Goal: Transaction & Acquisition: Purchase product/service

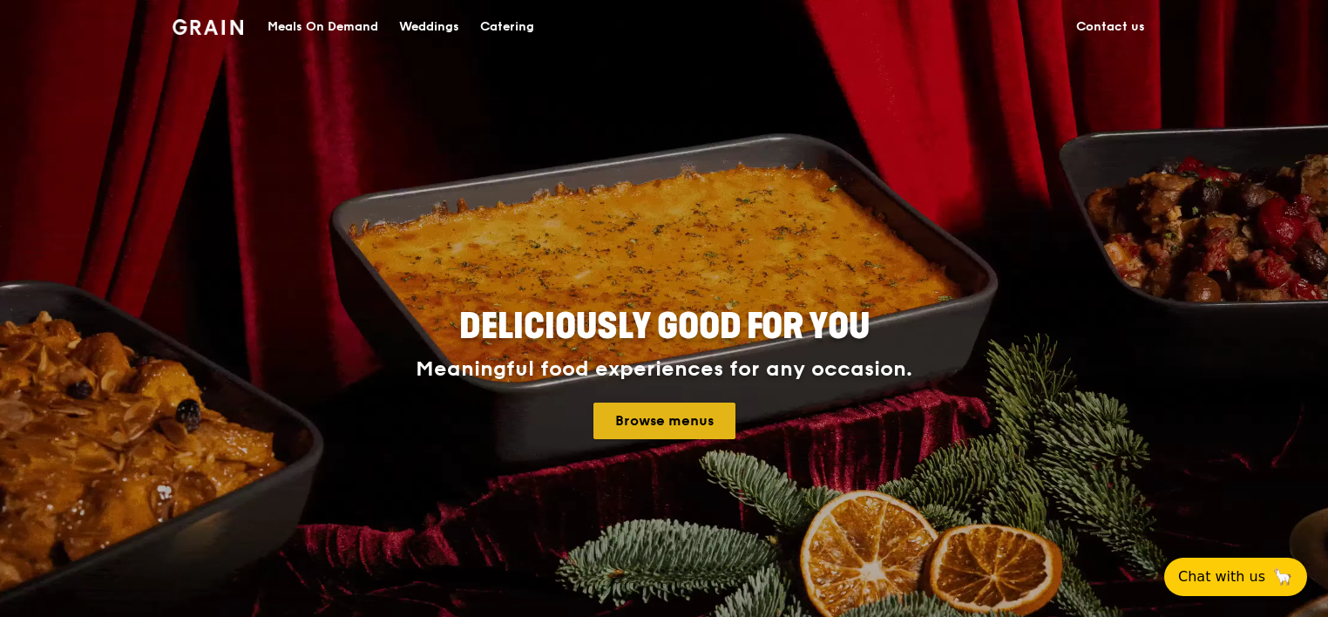
click at [628, 418] on link "Browse menus" at bounding box center [665, 421] width 142 height 37
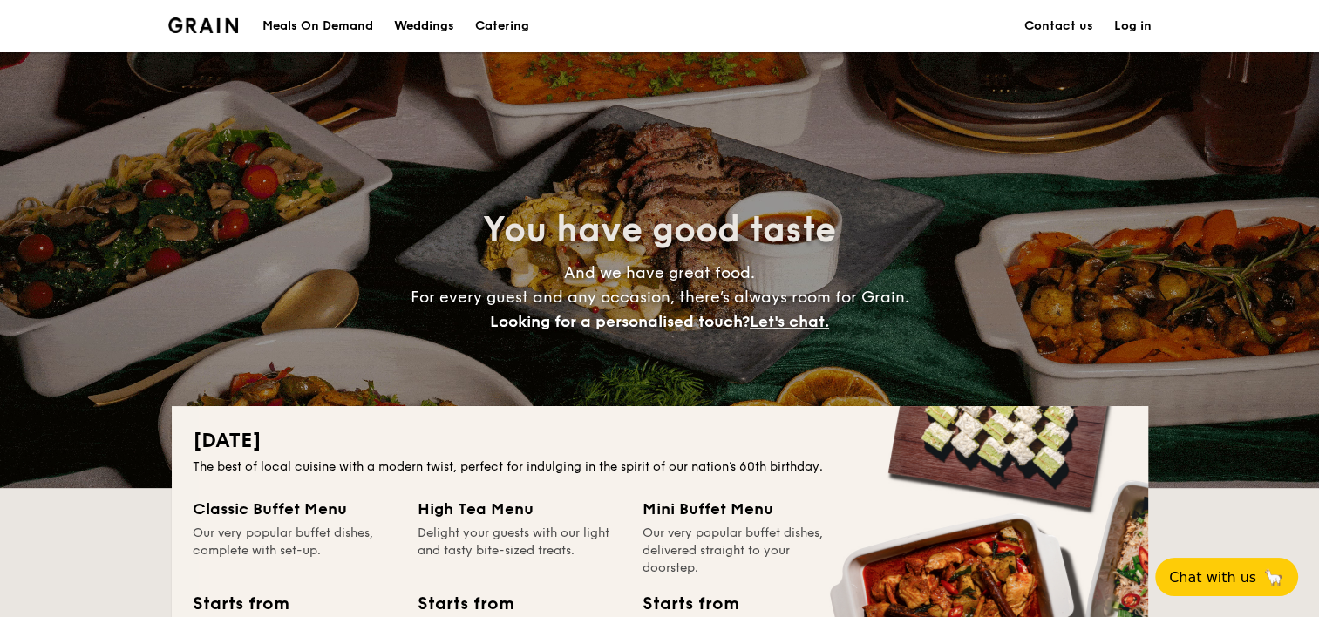
click at [279, 21] on div "Meals On Demand" at bounding box center [317, 26] width 111 height 52
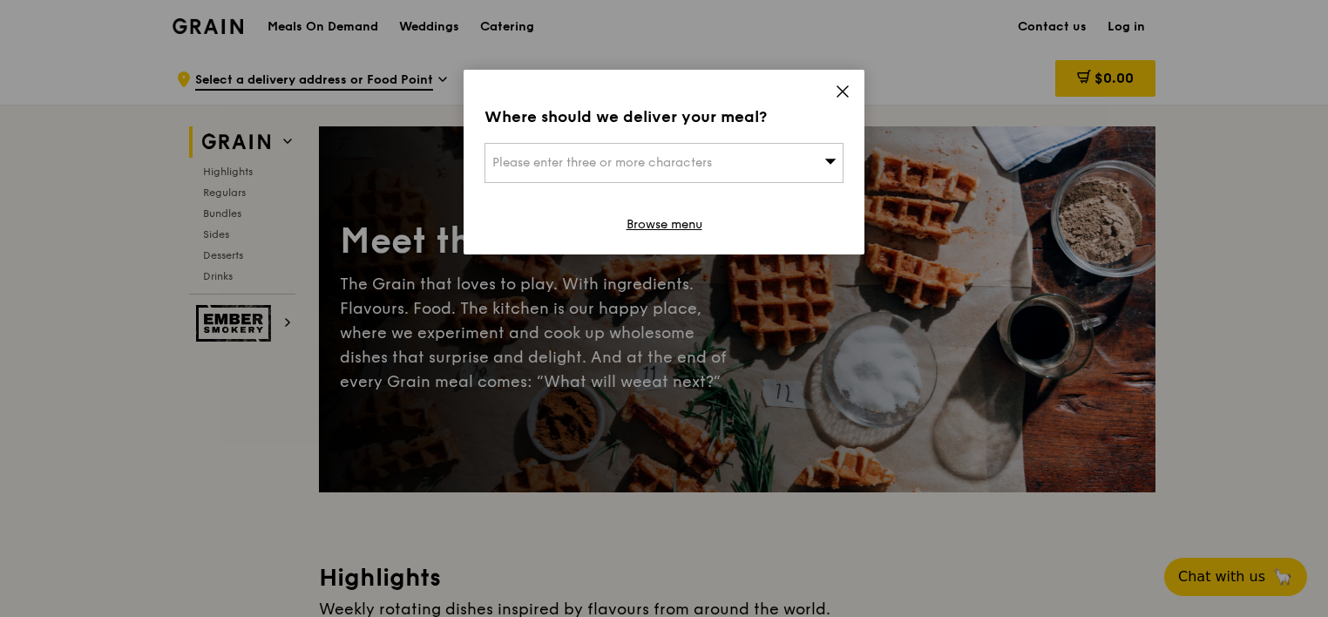
click at [683, 167] on span "Please enter three or more characters" at bounding box center [602, 162] width 220 height 15
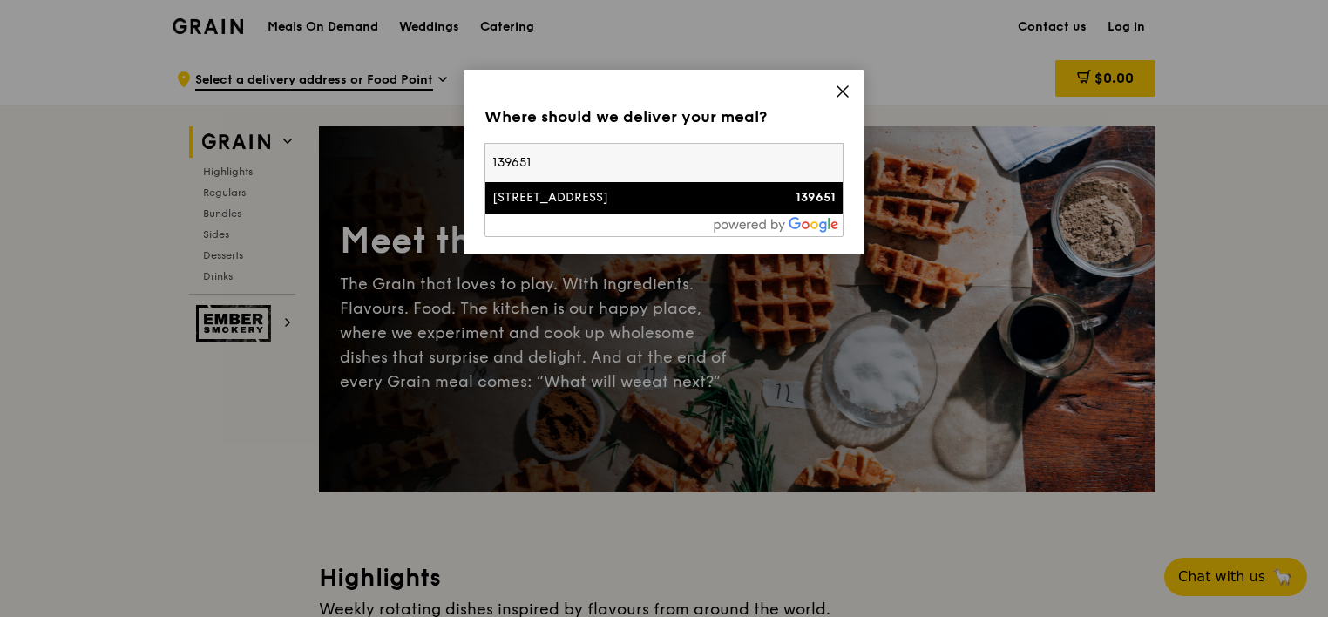
type input "139651"
click at [666, 185] on li "500 Dover Road 139651" at bounding box center [664, 197] width 357 height 31
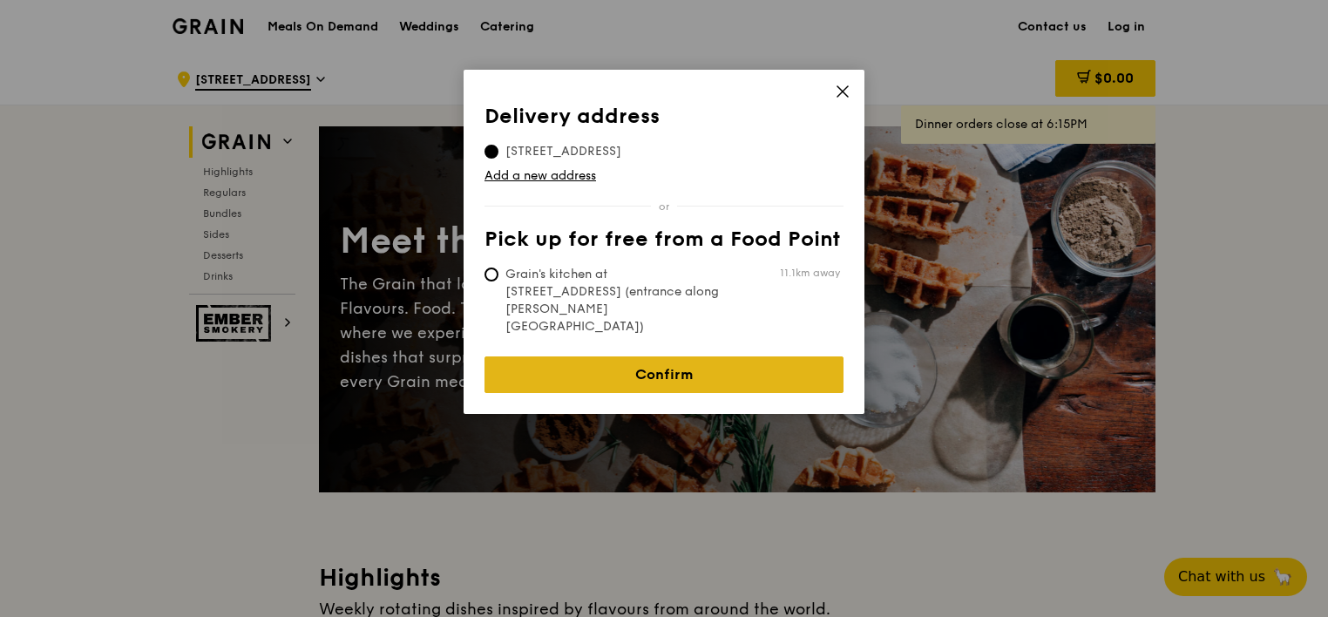
click at [691, 357] on link "Confirm" at bounding box center [664, 375] width 359 height 37
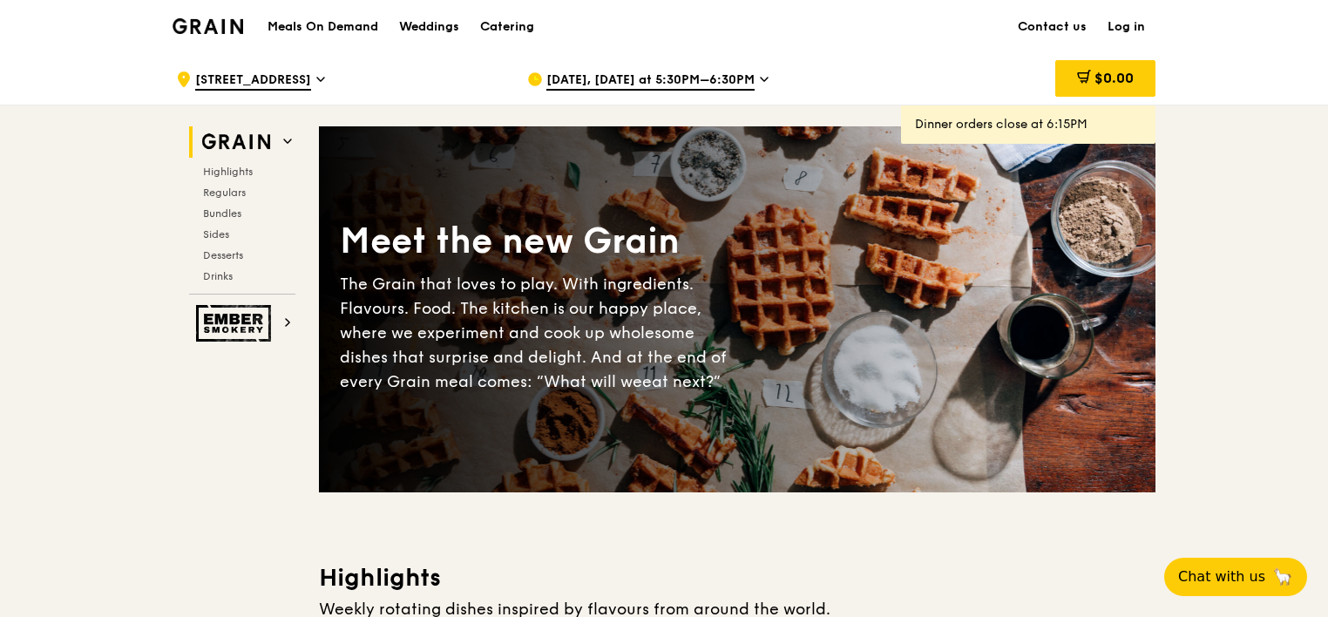
click at [760, 75] on icon at bounding box center [764, 79] width 9 height 16
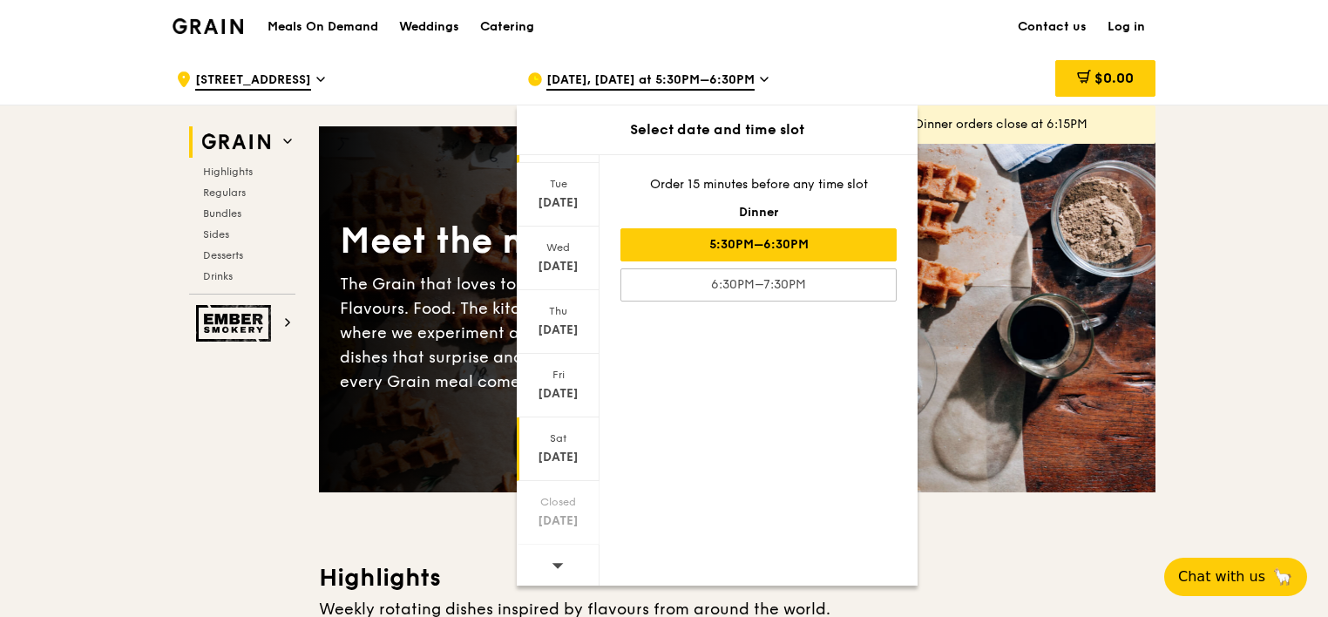
scroll to position [103, 0]
click at [557, 557] on icon at bounding box center [558, 563] width 12 height 13
drag, startPoint x: 557, startPoint y: 557, endPoint x: 565, endPoint y: 257, distance: 300.0
click at [565, 257] on div "Aug 27" at bounding box center [559, 264] width 78 height 17
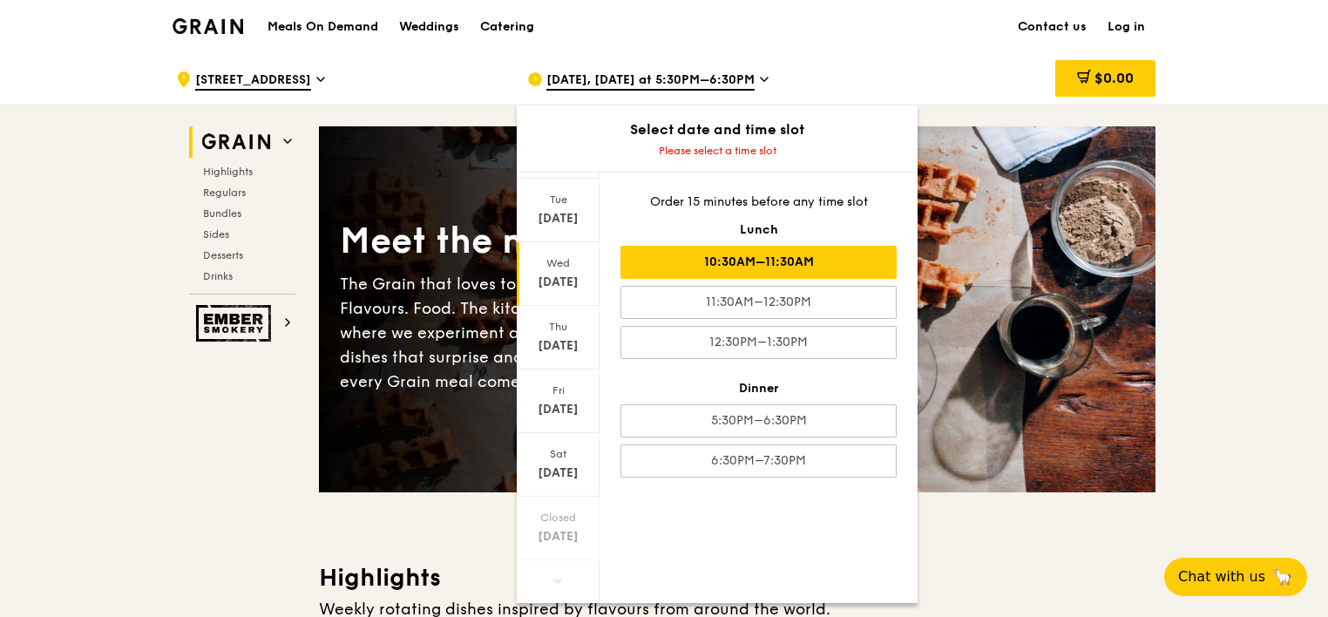
click at [762, 260] on div "10:30AM–11:30AM" at bounding box center [759, 262] width 276 height 33
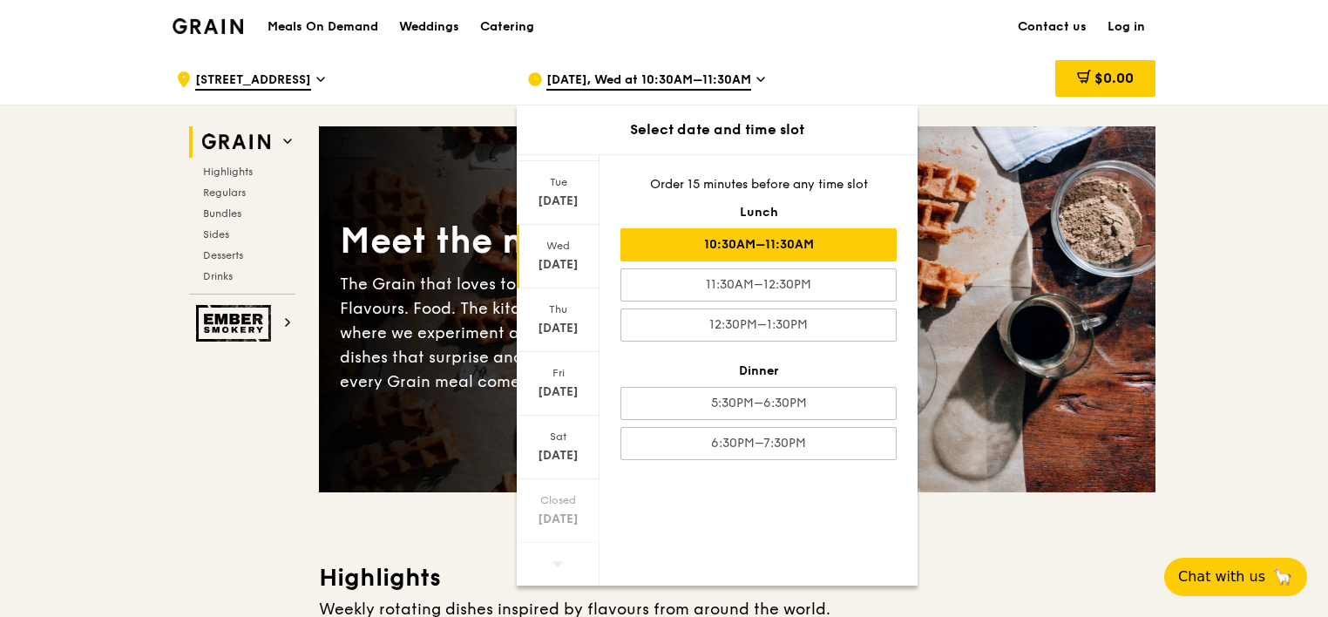
click at [767, 245] on div "10:30AM–11:30AM" at bounding box center [759, 244] width 276 height 33
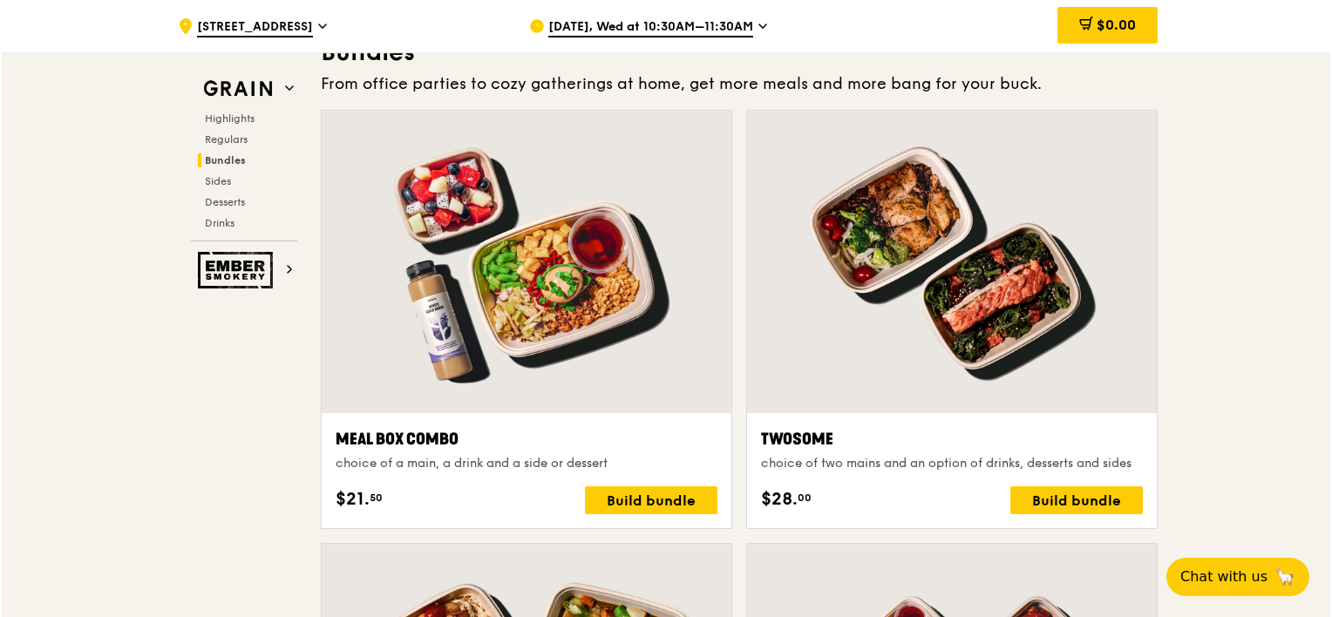
scroll to position [2615, 0]
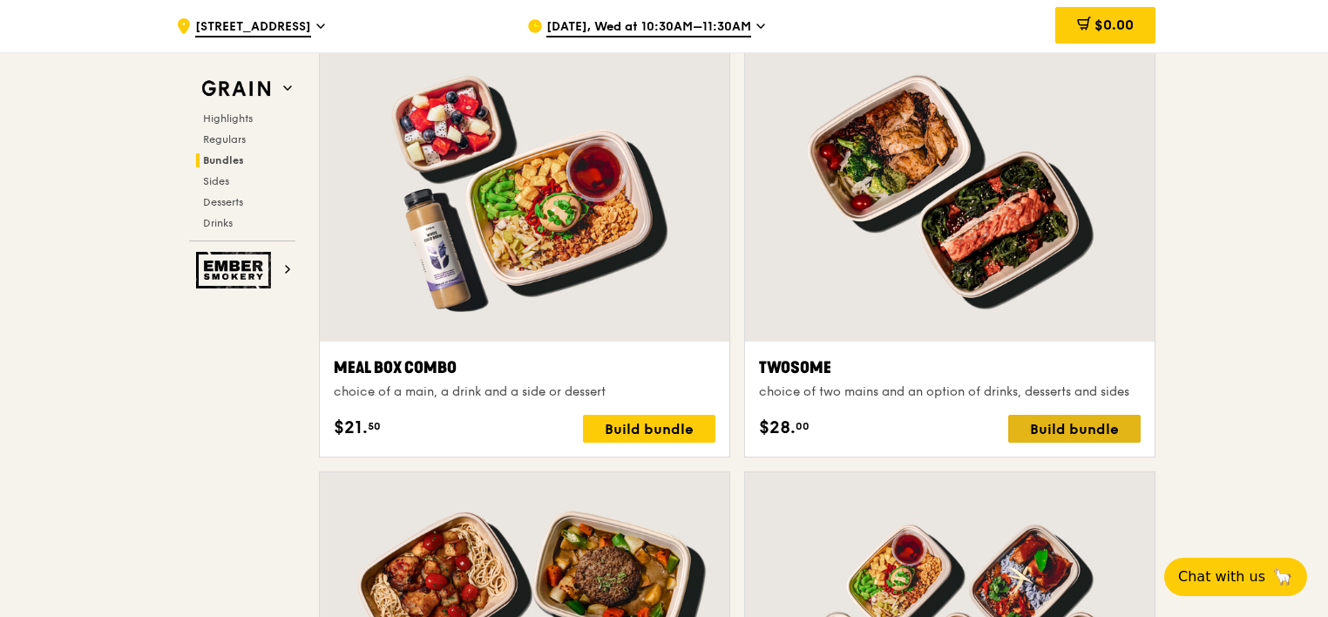
click at [1024, 431] on div "Build bundle" at bounding box center [1075, 429] width 132 height 28
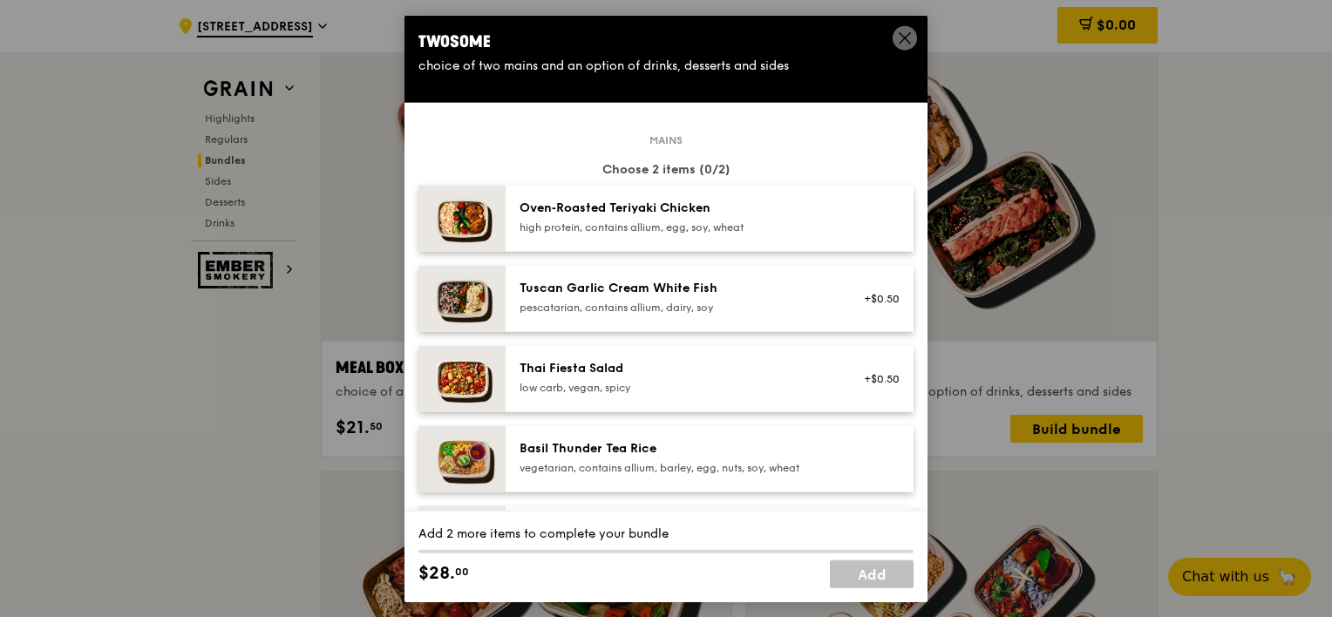
click at [696, 221] on div "high protein, contains allium, egg, soy, wheat" at bounding box center [676, 228] width 313 height 14
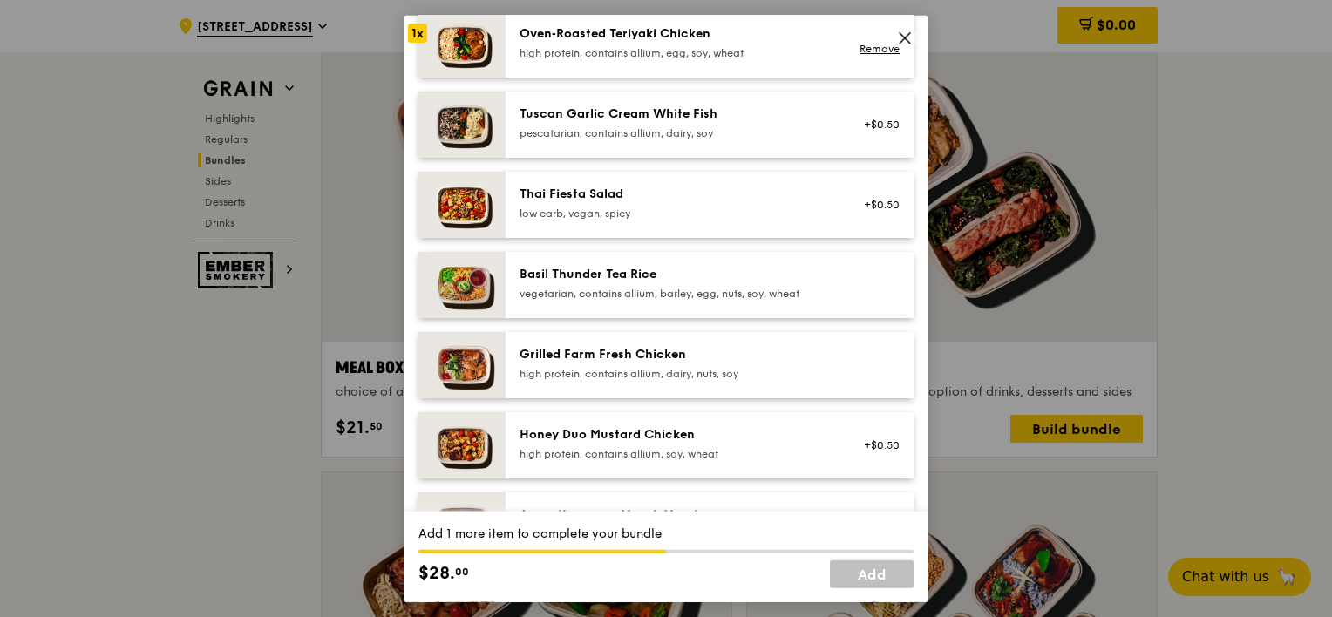
scroll to position [0, 0]
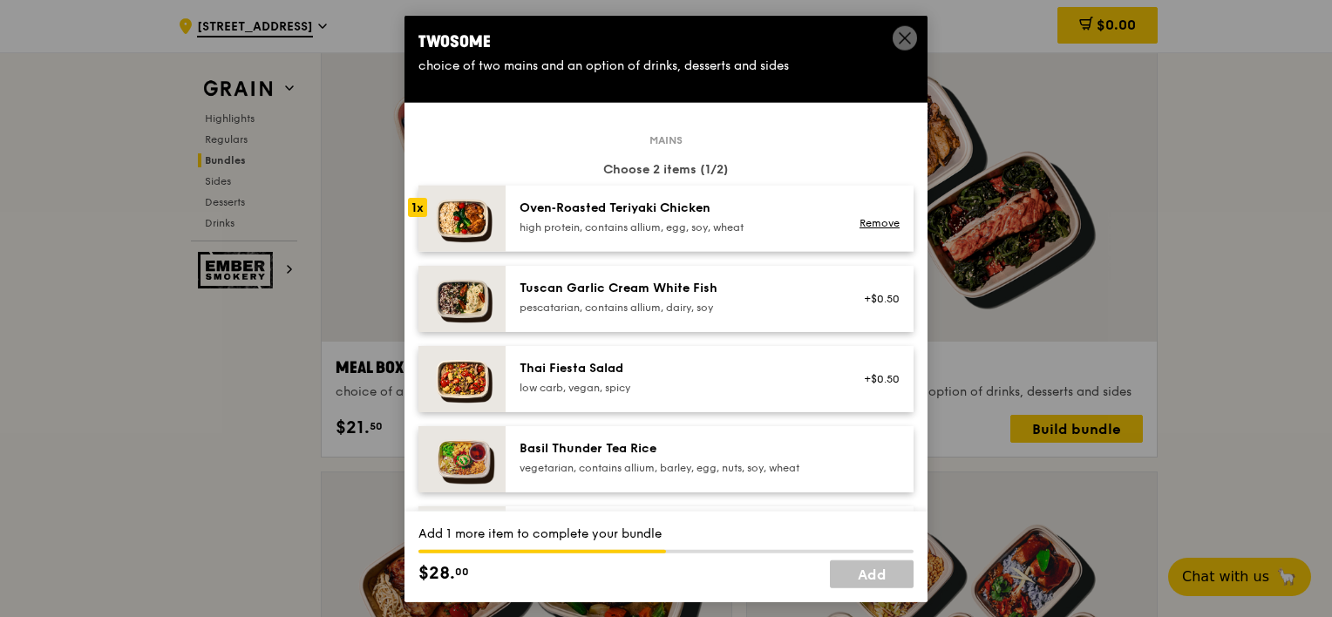
click at [704, 221] on div "high protein, contains allium, egg, soy, wheat" at bounding box center [676, 228] width 313 height 14
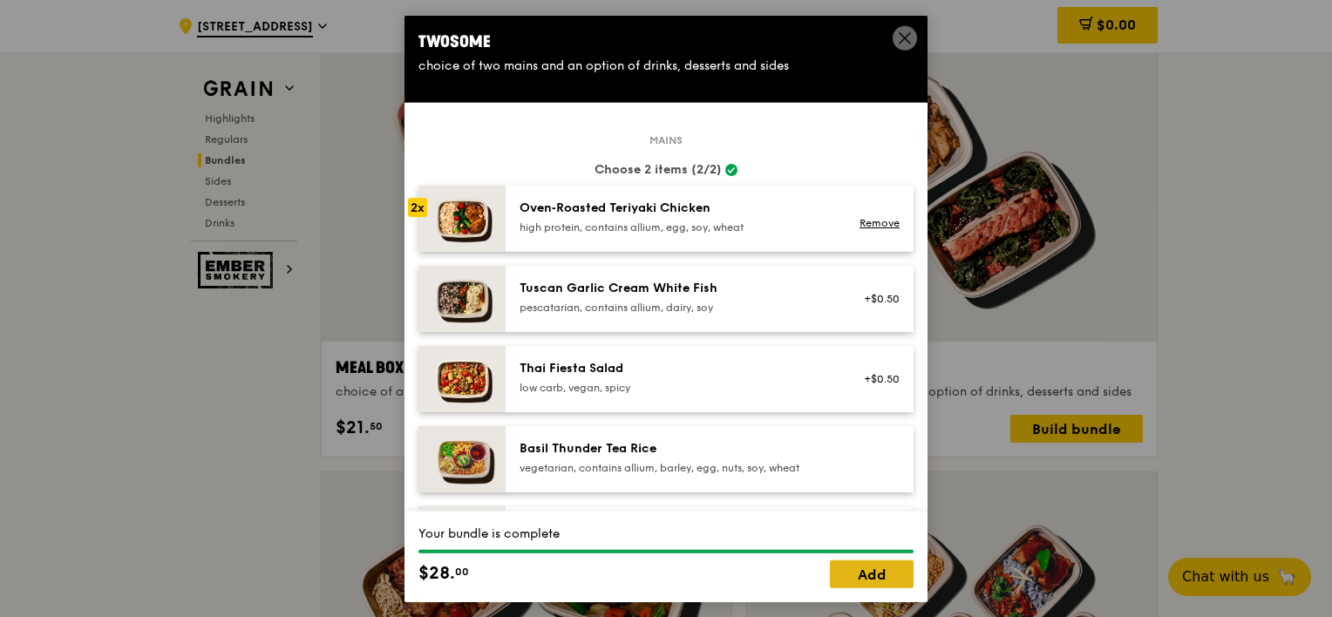
click at [880, 582] on link "Add" at bounding box center [872, 574] width 84 height 28
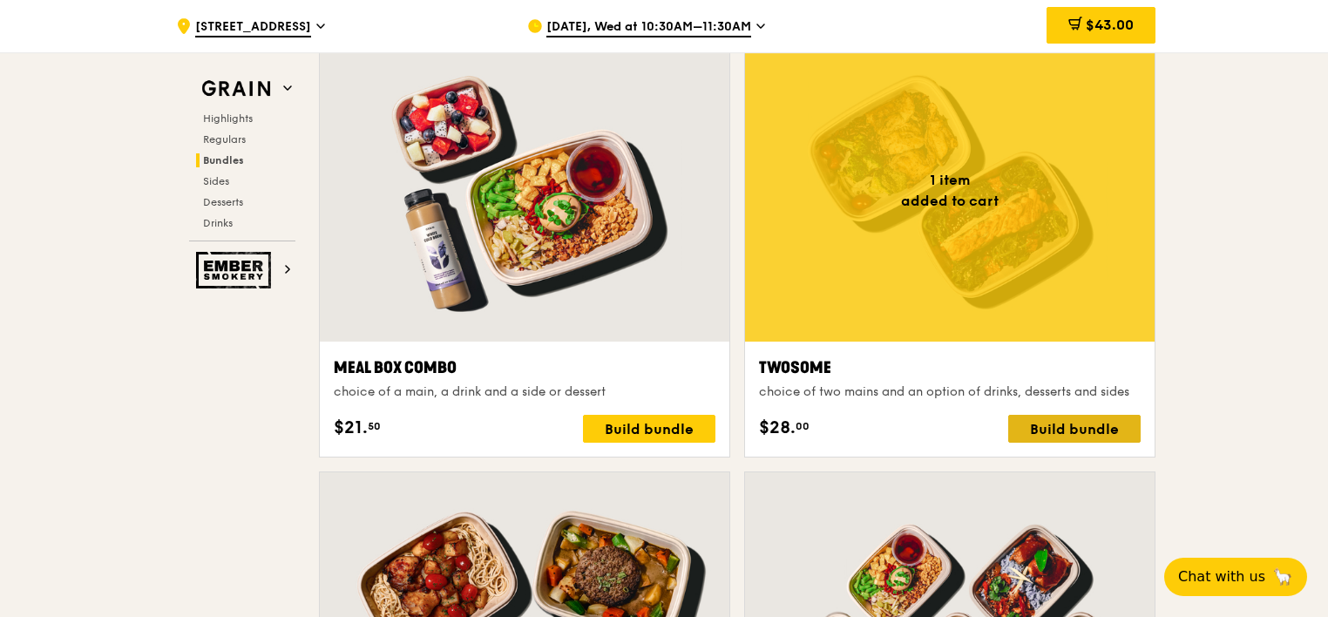
click at [1070, 424] on div "Build bundle" at bounding box center [1075, 429] width 132 height 28
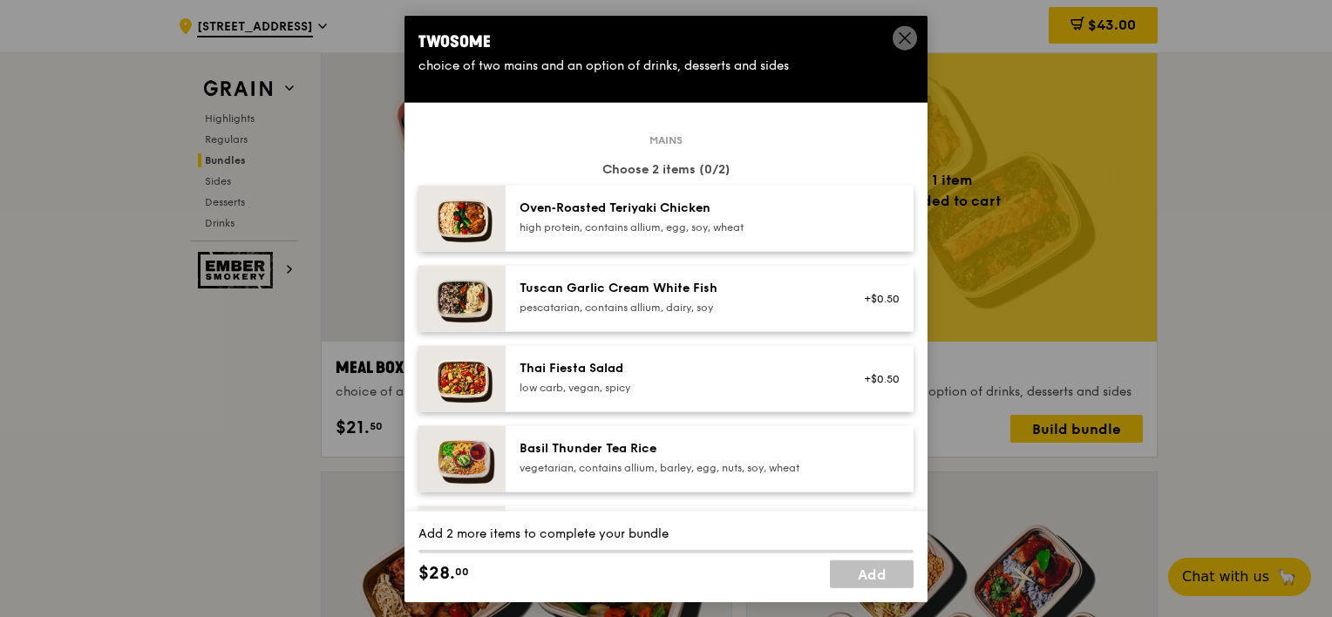
click at [753, 295] on div "Tuscan Garlic Cream White Fish" at bounding box center [676, 288] width 313 height 17
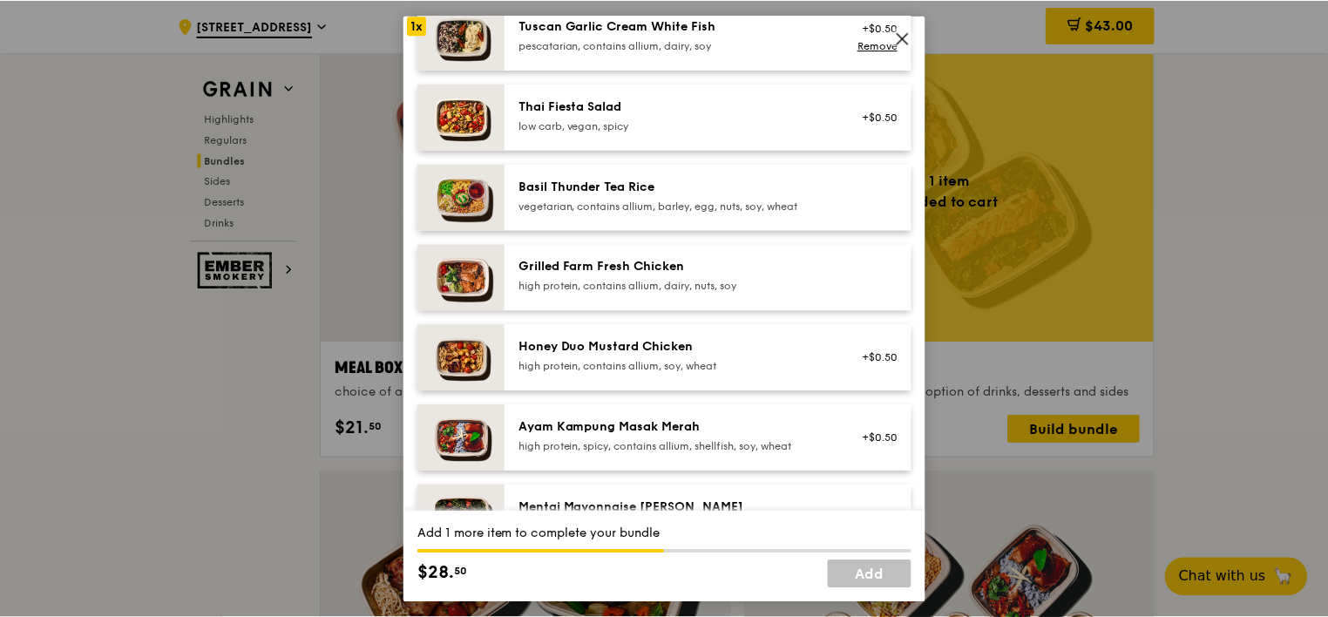
scroll to position [349, 0]
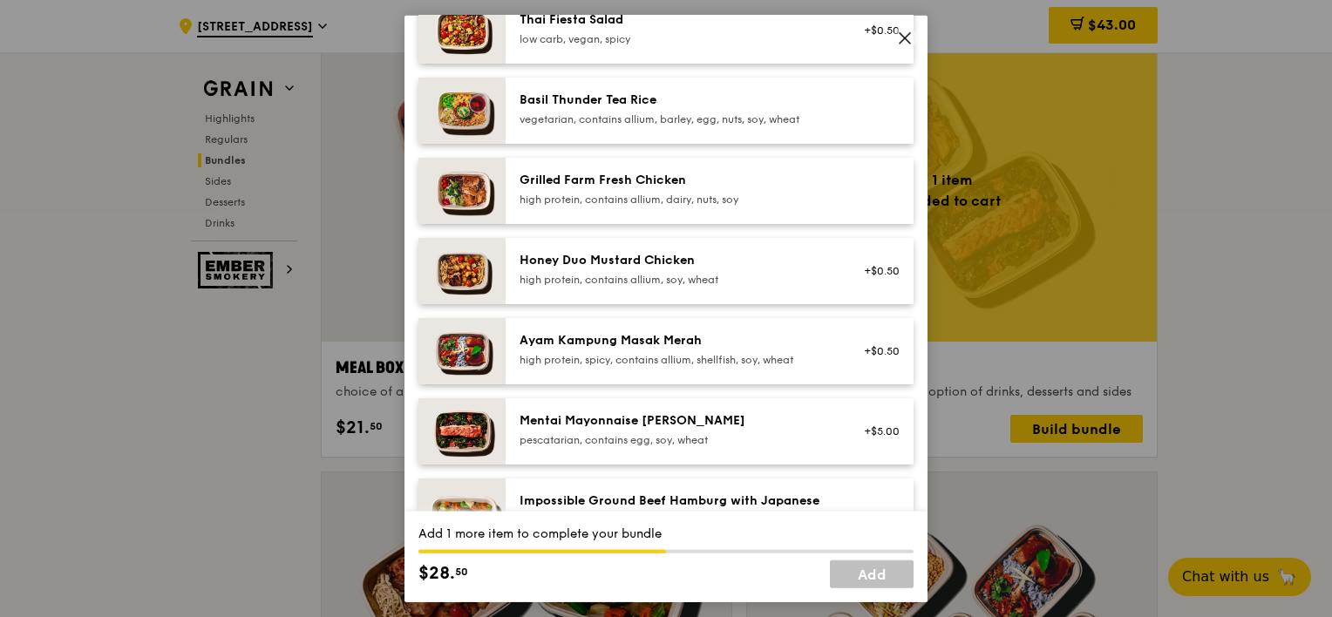
click at [757, 428] on div "Mentai Mayonnaise Aburi Salmon" at bounding box center [676, 420] width 313 height 17
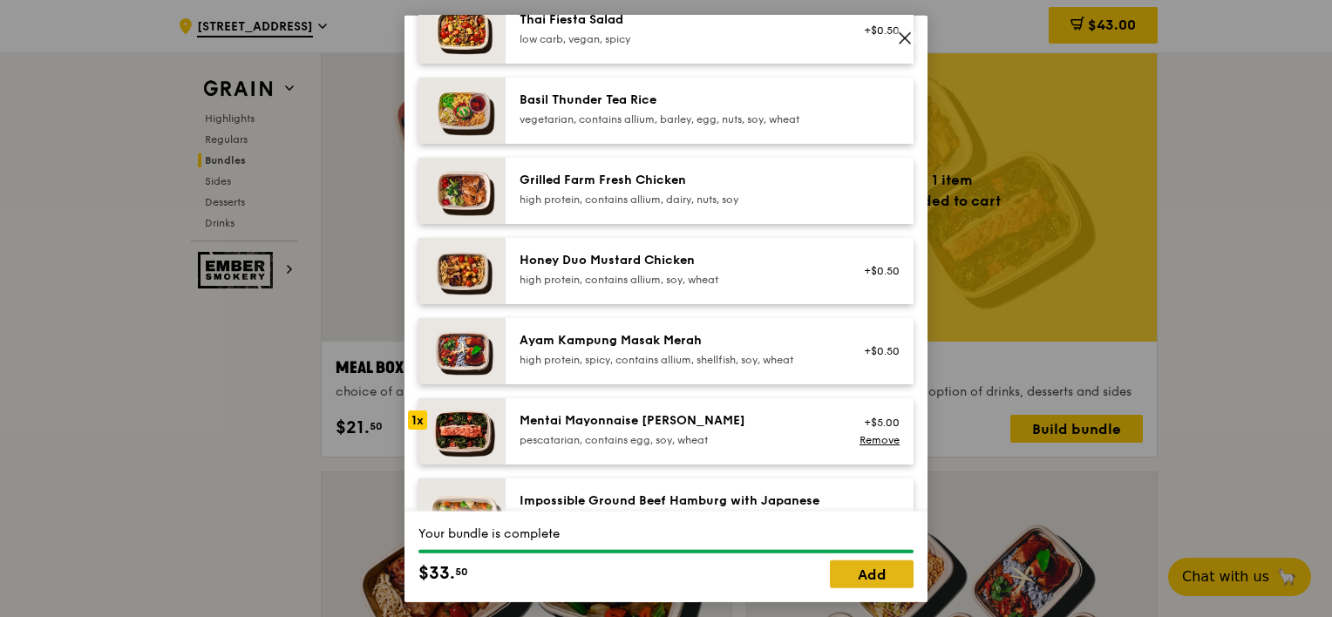
click at [872, 572] on link "Add" at bounding box center [872, 574] width 84 height 28
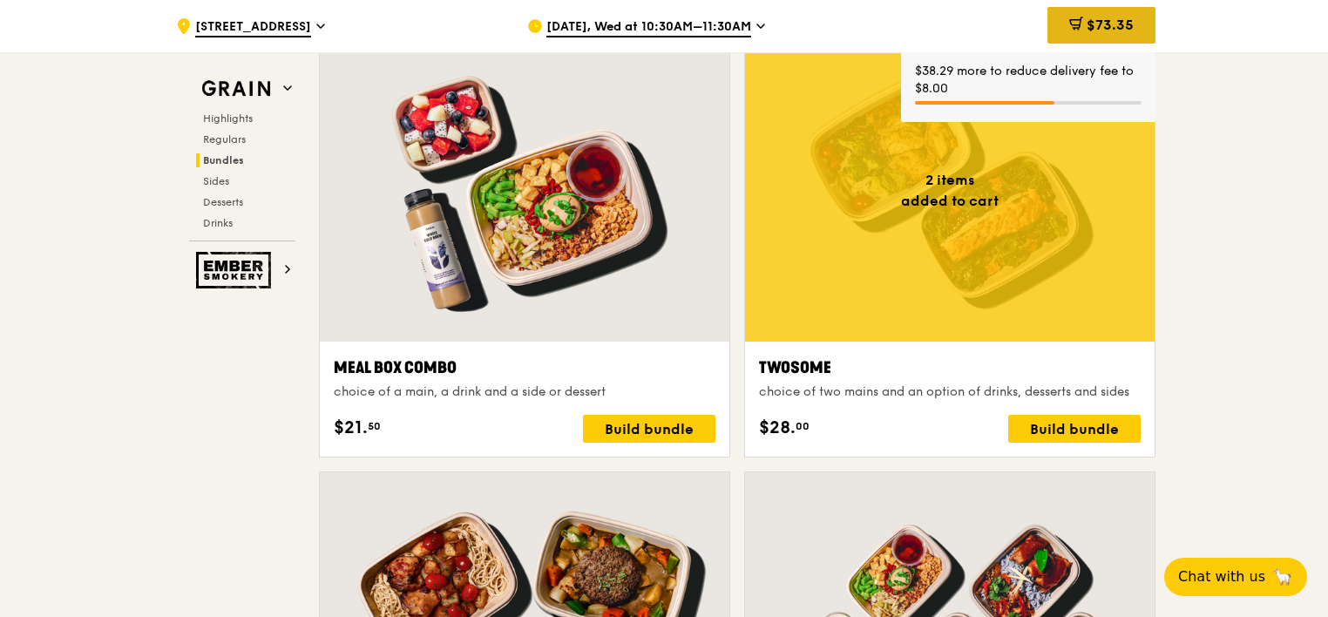
click at [1118, 23] on span "$73.35" at bounding box center [1110, 25] width 47 height 17
